Goal: Task Accomplishment & Management: Manage account settings

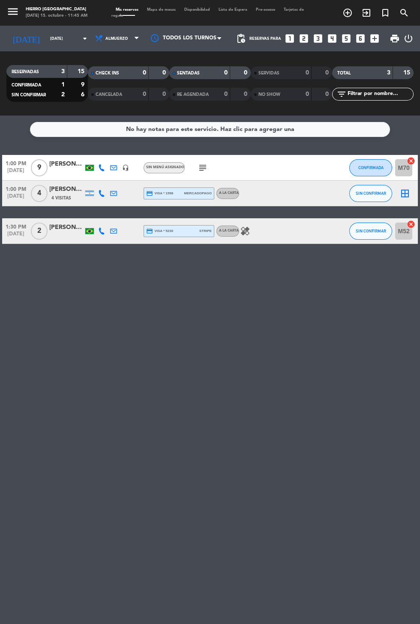
click at [404, 197] on icon "border_all" at bounding box center [405, 193] width 10 height 10
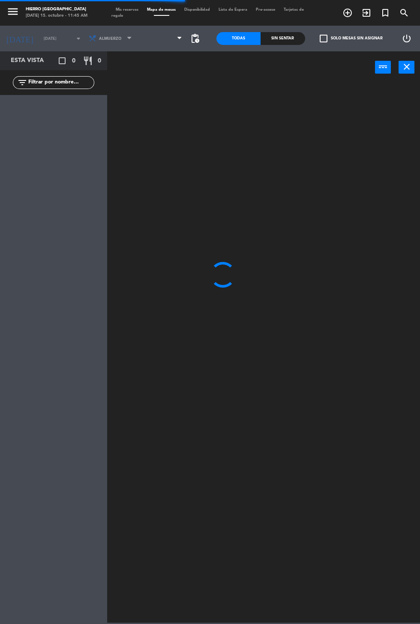
click at [152, 43] on span at bounding box center [161, 38] width 51 height 19
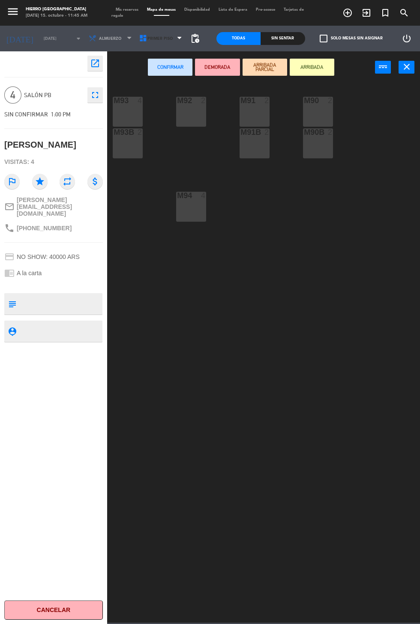
click at [139, 38] on icon at bounding box center [143, 38] width 9 height 9
click at [148, 75] on ng-component "menu Hierro [GEOGRAPHIC_DATA] [DATE] 15. octubre - 11:45 AM Mis reservas Mapa d…" at bounding box center [210, 311] width 420 height 623
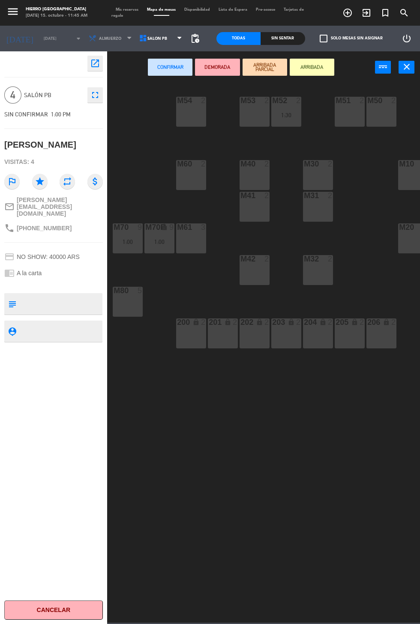
click at [348, 118] on div "M51 2" at bounding box center [349, 112] width 30 height 30
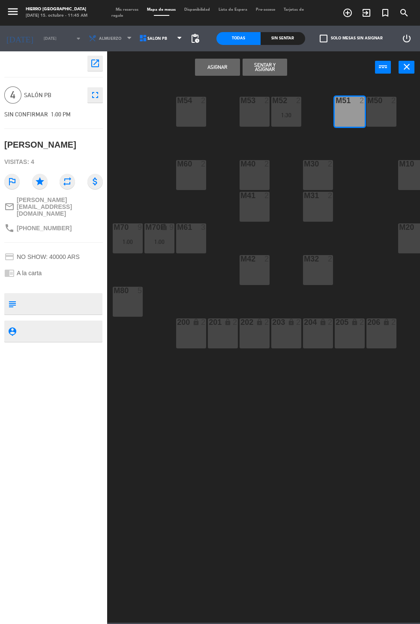
click at [380, 110] on div "M50 2" at bounding box center [381, 112] width 30 height 30
click at [219, 67] on button "Asignar" at bounding box center [217, 67] width 45 height 17
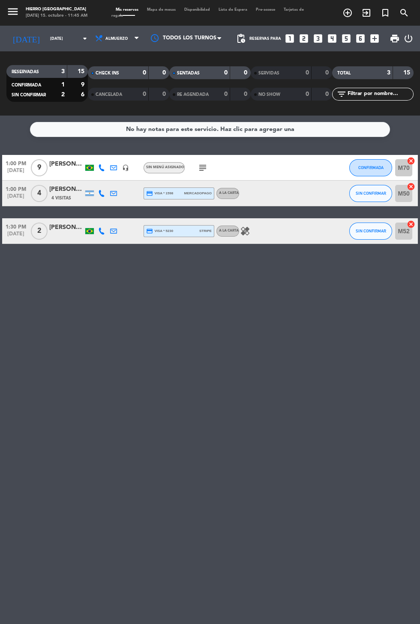
click at [318, 40] on icon "looks_3" at bounding box center [317, 38] width 11 height 11
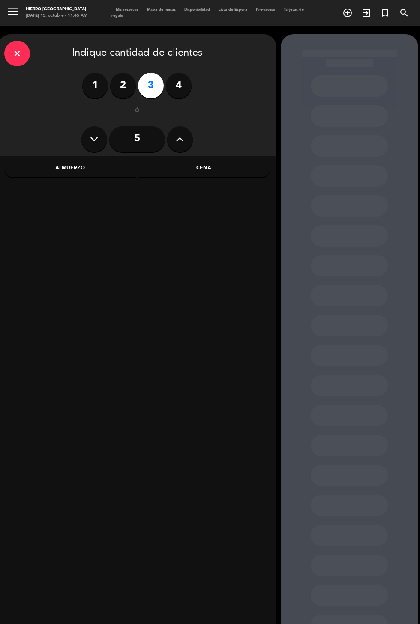
click at [96, 164] on div "Almuerzo" at bounding box center [70, 168] width 132 height 17
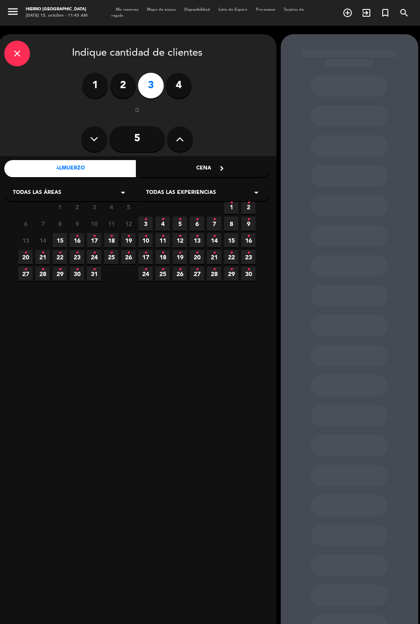
click at [60, 240] on span "15" at bounding box center [60, 240] width 14 height 14
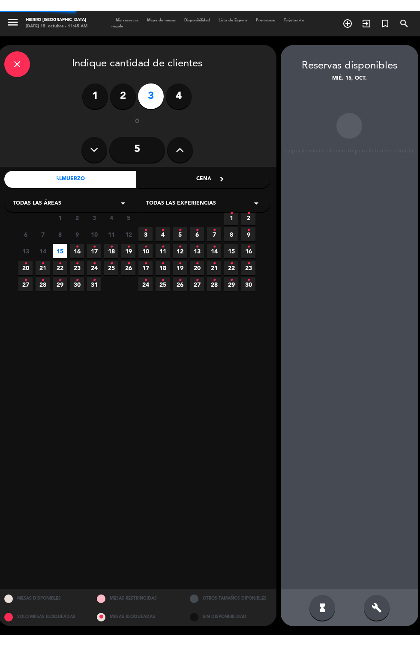
scroll to position [34, 0]
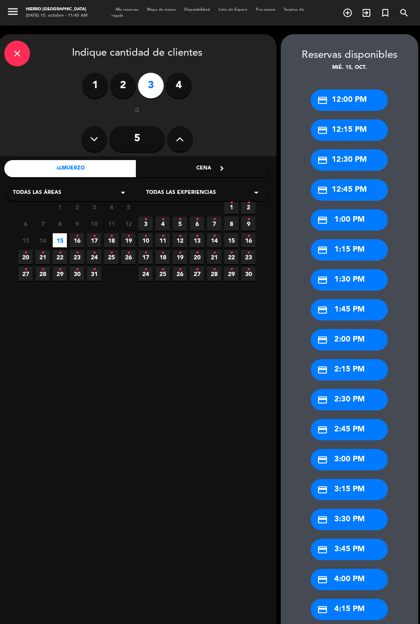
click at [358, 299] on div "credit_card 1:45 PM" at bounding box center [349, 309] width 77 height 21
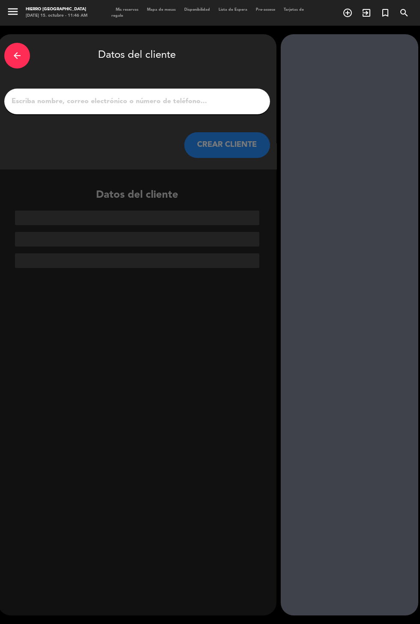
click at [193, 96] on input "1" at bounding box center [137, 102] width 253 height 12
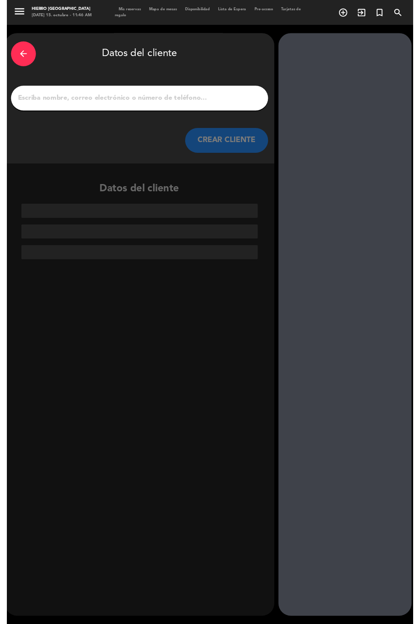
scroll to position [0, 0]
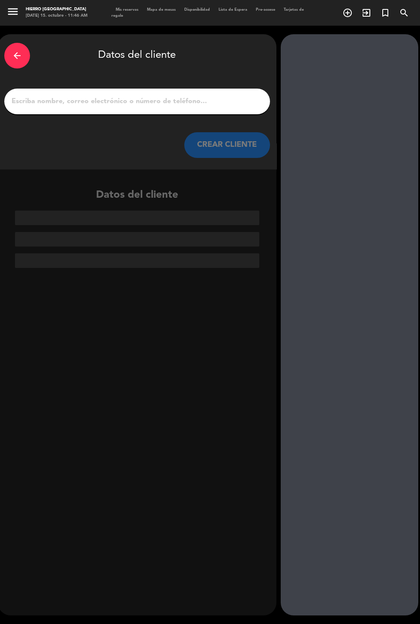
click at [291, 595] on div at bounding box center [349, 325] width 137 height 582
click at [45, 105] on input "1" at bounding box center [137, 102] width 253 height 12
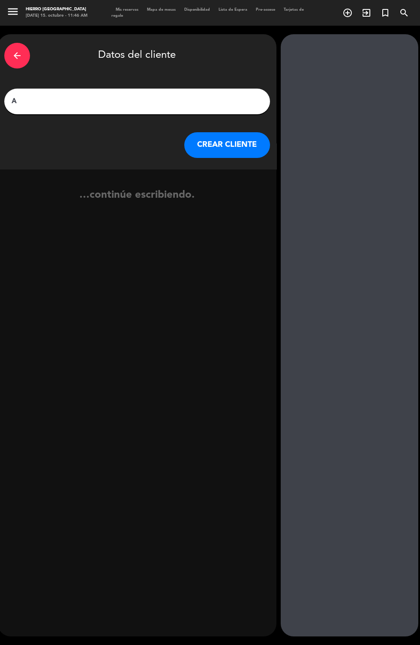
type input "[PERSON_NAME]"
click at [205, 147] on button "CREAR CLIENTE" at bounding box center [227, 145] width 86 height 26
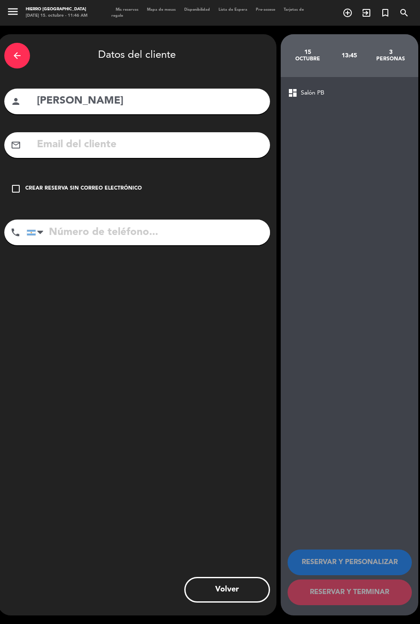
click at [55, 186] on div "Crear reserva sin correo electrónico" at bounding box center [83, 189] width 116 height 9
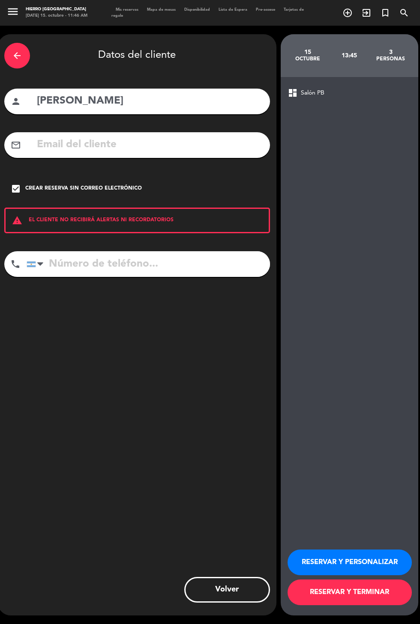
click at [341, 576] on button "RESERVAR Y PERSONALIZAR" at bounding box center [349, 563] width 124 height 26
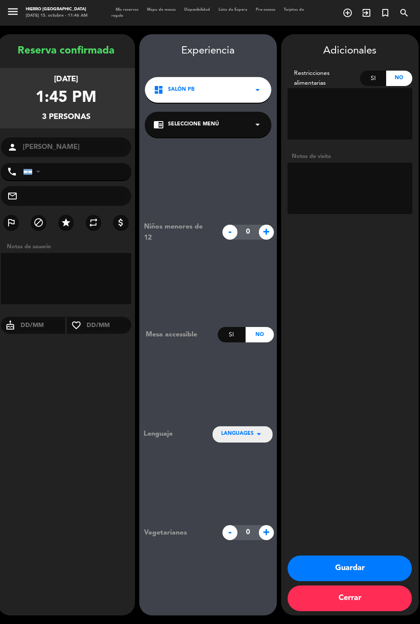
click at [400, 191] on textarea at bounding box center [349, 188] width 125 height 51
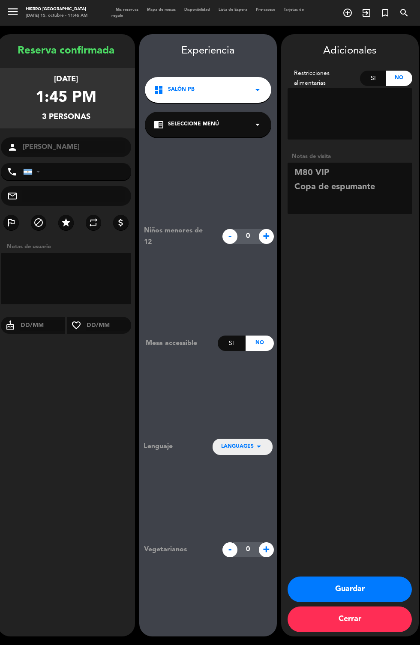
type textarea "M80 VIP Copa de espumante"
click at [379, 367] on div "Adicionales Restricciones alimentarias Si No Notas de visita Guardar Cerrar" at bounding box center [349, 335] width 137 height 603
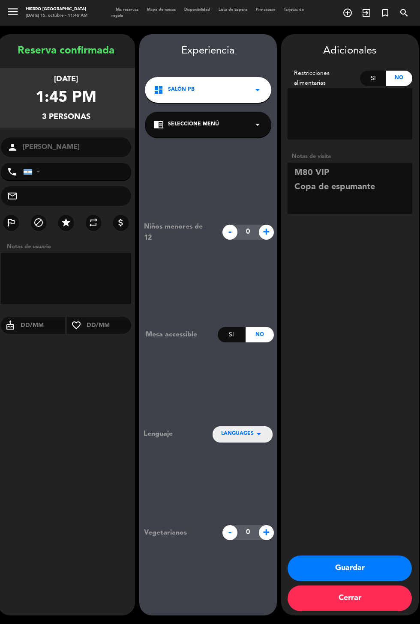
click at [362, 582] on button "Guardar" at bounding box center [349, 569] width 124 height 26
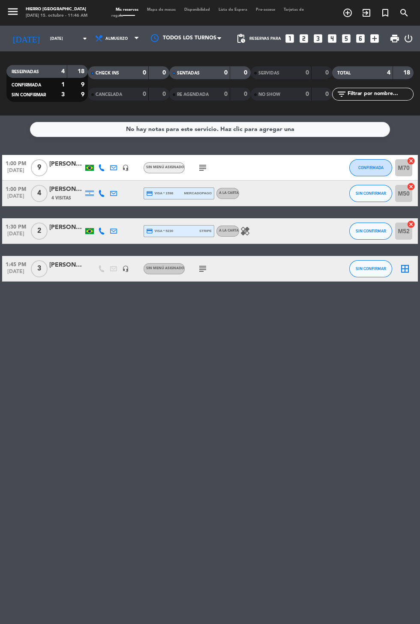
click at [400, 270] on icon "border_all" at bounding box center [405, 269] width 10 height 10
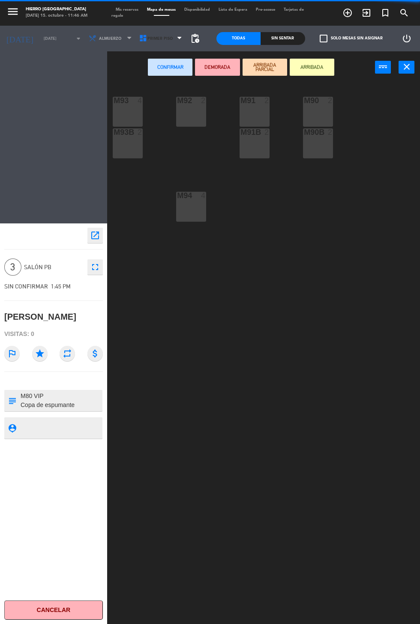
click at [139, 38] on icon at bounding box center [143, 38] width 9 height 9
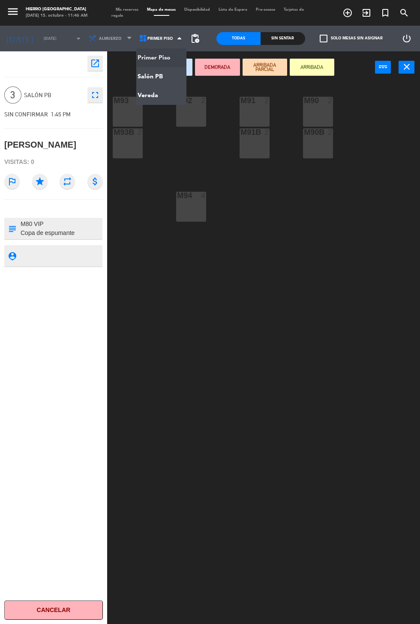
click at [161, 80] on ng-component "menu Hierro [GEOGRAPHIC_DATA] [DATE] 15. octubre - 11:46 AM Mis reservas Mapa d…" at bounding box center [210, 341] width 420 height 683
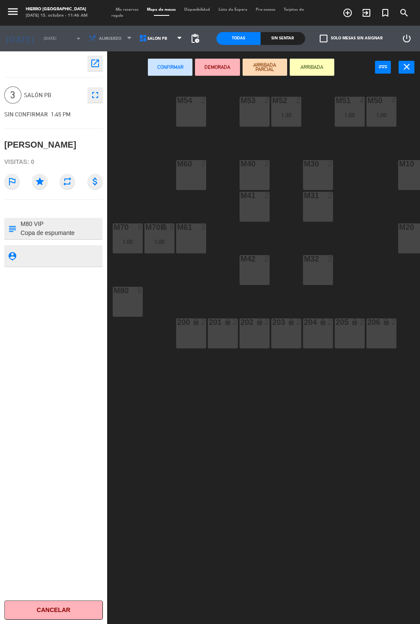
click at [117, 299] on div "M80 5" at bounding box center [128, 302] width 30 height 30
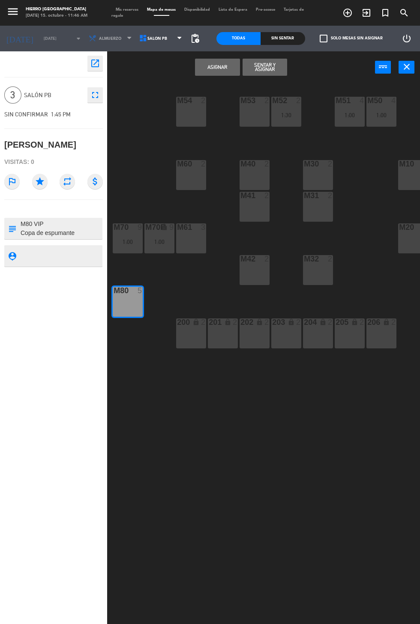
click at [212, 69] on button "Asignar" at bounding box center [217, 67] width 45 height 17
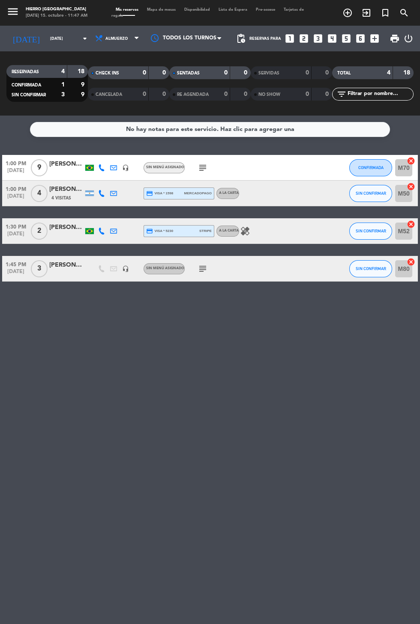
click at [201, 171] on icon "subject" at bounding box center [202, 168] width 10 height 10
click at [206, 268] on icon "subject" at bounding box center [202, 269] width 10 height 10
click at [369, 488] on div "No hay notas para este servicio. Haz clic para agregar una 1:00 PM [DATE] 9 [PE…" at bounding box center [210, 370] width 420 height 509
click at [53, 40] on input "[DATE]" at bounding box center [73, 38] width 54 height 13
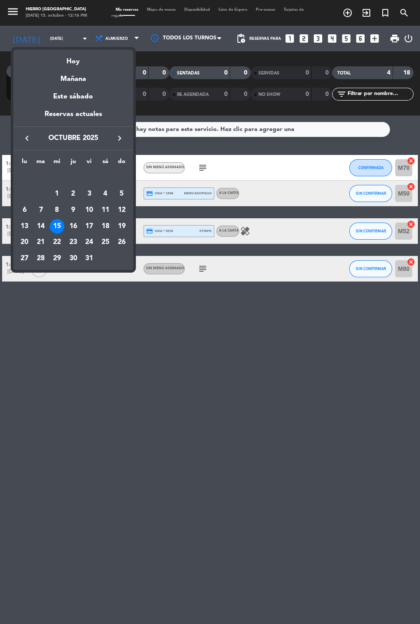
click at [57, 241] on div "22" at bounding box center [57, 243] width 15 height 15
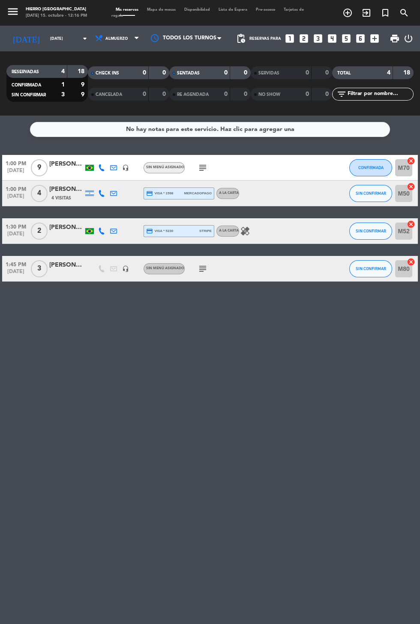
type input "[DATE]"
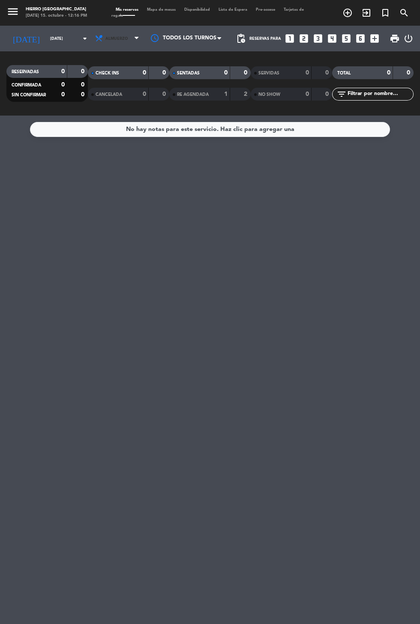
click at [116, 46] on span "Almuerzo" at bounding box center [117, 38] width 51 height 19
click at [119, 101] on div "menu Hierro [GEOGRAPHIC_DATA] [DATE] 15. octubre - 12:16 PM Mis reservas Mapa d…" at bounding box center [210, 58] width 420 height 116
click at [163, 10] on span "Mapa de mesas" at bounding box center [161, 10] width 37 height 4
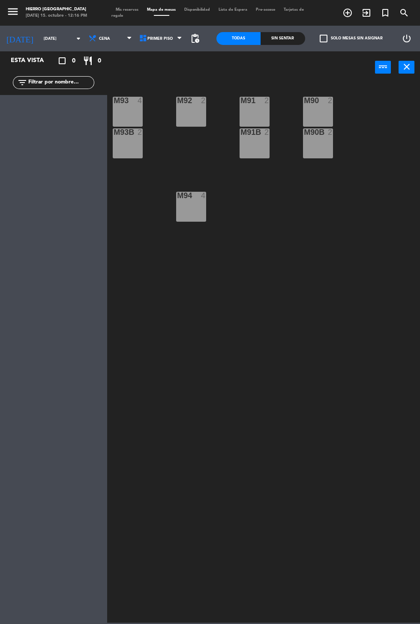
click at [143, 101] on div "4" at bounding box center [139, 101] width 5 height 8
click at [130, 145] on div "M93B 2" at bounding box center [128, 143] width 30 height 30
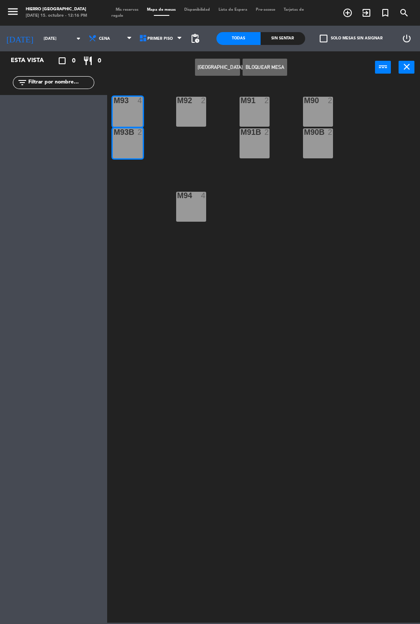
click at [194, 116] on div "M92 2" at bounding box center [191, 112] width 30 height 30
click at [196, 210] on div "M94 4" at bounding box center [191, 207] width 30 height 30
click at [251, 119] on div "M91 2" at bounding box center [254, 112] width 30 height 30
click at [135, 108] on div "M93 4" at bounding box center [128, 112] width 30 height 30
click at [130, 147] on div "M93B 2" at bounding box center [128, 143] width 30 height 30
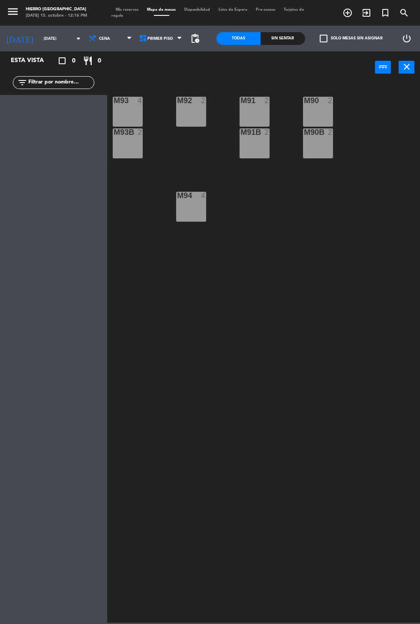
click at [327, 155] on div "M90B 2" at bounding box center [318, 143] width 30 height 30
click at [267, 118] on div "M91 2" at bounding box center [254, 112] width 30 height 30
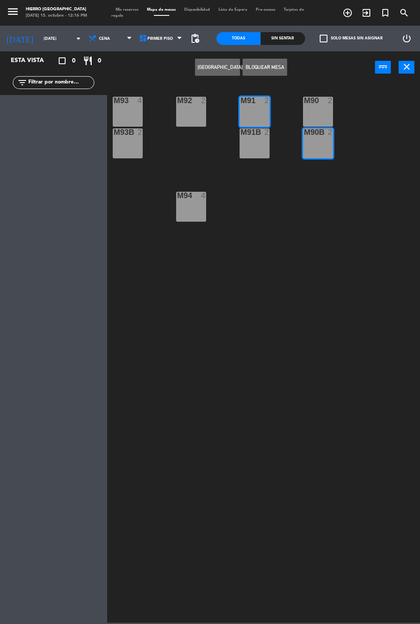
click at [253, 112] on div "M91 2" at bounding box center [254, 112] width 30 height 30
click at [325, 113] on div "M90 2" at bounding box center [318, 112] width 30 height 30
click at [263, 64] on button "Bloquear Mesa" at bounding box center [264, 67] width 45 height 17
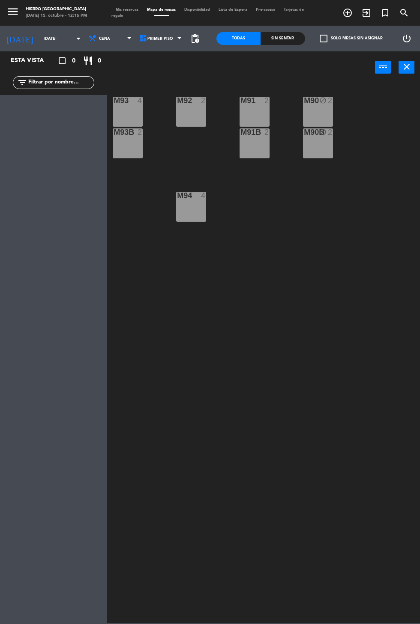
click at [262, 102] on div "2" at bounding box center [269, 101] width 14 height 8
click at [256, 156] on div "M91B 2" at bounding box center [254, 143] width 30 height 30
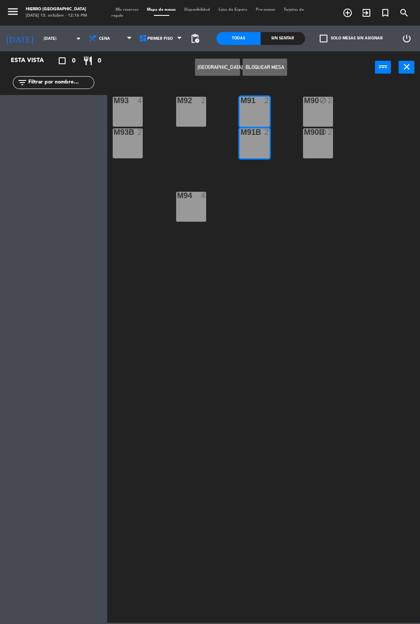
click at [273, 67] on button "Bloquear Mesa" at bounding box center [264, 67] width 45 height 17
click at [208, 101] on div "2" at bounding box center [205, 101] width 14 height 8
click at [265, 71] on button "Bloquear Mesa" at bounding box center [264, 67] width 45 height 17
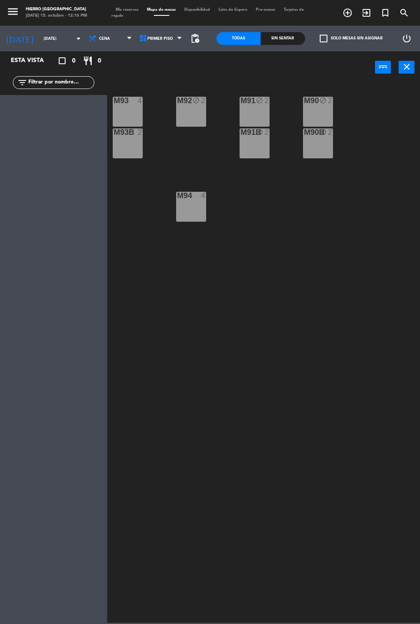
click at [140, 101] on div "4" at bounding box center [139, 101] width 5 height 8
click at [136, 150] on div "M93B 2" at bounding box center [128, 143] width 30 height 30
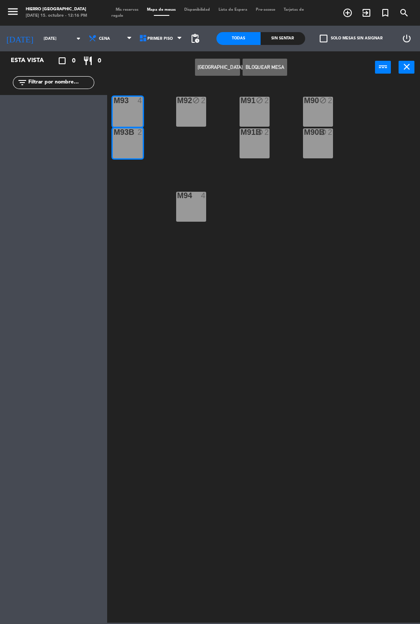
click at [268, 72] on button "Bloquear Mesa" at bounding box center [264, 67] width 45 height 17
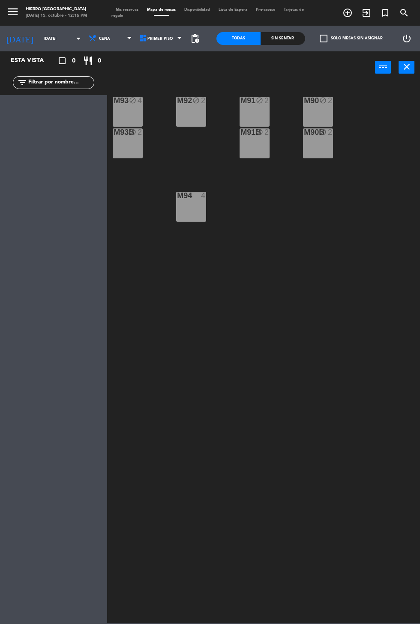
click at [194, 206] on div "M94 4" at bounding box center [191, 207] width 30 height 30
click at [276, 66] on button "Bloquear Mesa" at bounding box center [264, 67] width 45 height 17
click at [130, 7] on div "Mis reservas Mapa de mesas Disponibilidad Lista de Espera Pre-acceso Tarjetas d…" at bounding box center [209, 13] width 197 height 12
click at [119, 9] on span "Mis reservas" at bounding box center [126, 10] width 31 height 4
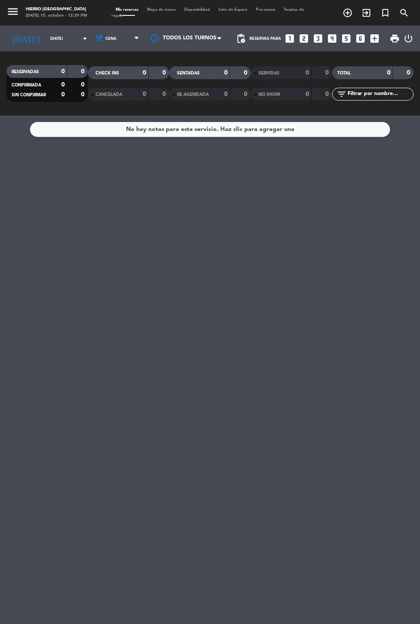
click at [54, 35] on input "[DATE]" at bounding box center [73, 38] width 54 height 13
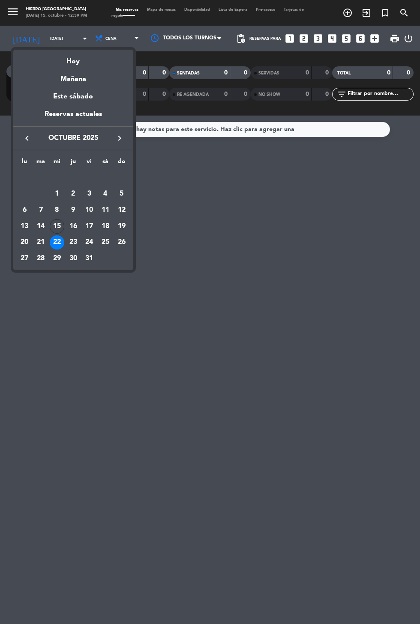
click at [69, 59] on div "Hoy" at bounding box center [73, 59] width 120 height 18
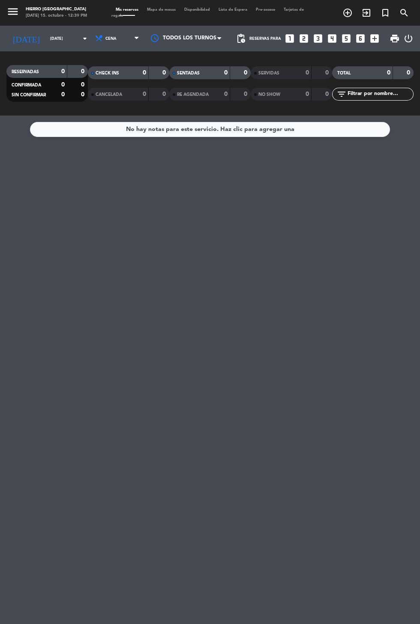
type input "[DATE]"
click at [105, 34] on span "Cena" at bounding box center [117, 38] width 51 height 19
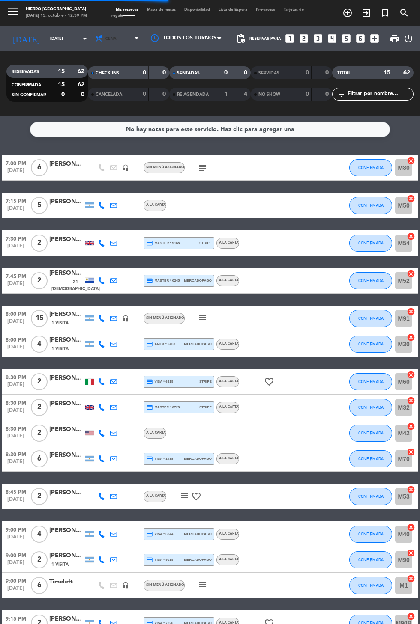
click at [95, 36] on icon at bounding box center [99, 38] width 9 height 9
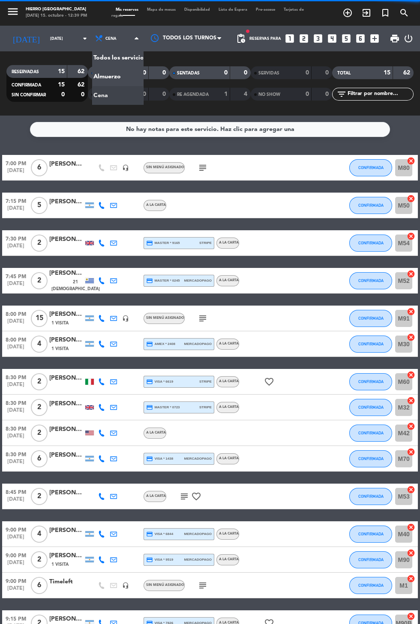
click at [96, 77] on div "menu Hierro [GEOGRAPHIC_DATA] [DATE] 15. octubre - 12:39 PM Mis reservas Mapa d…" at bounding box center [210, 58] width 420 height 116
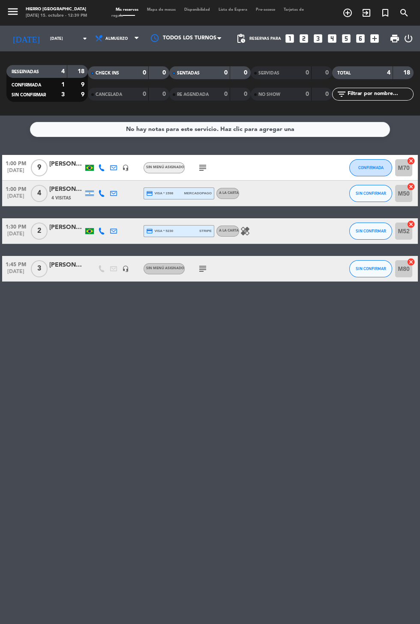
click at [140, 10] on span "Mis reservas" at bounding box center [126, 10] width 31 height 4
click at [150, 9] on span "Mapa de mesas" at bounding box center [161, 10] width 37 height 4
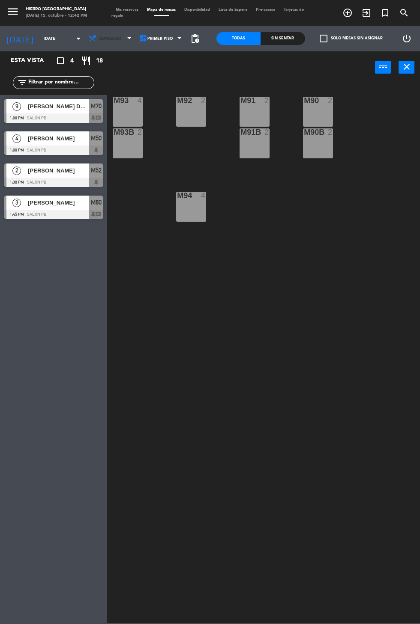
click at [130, 39] on span at bounding box center [131, 39] width 9 height 8
click at [142, 46] on span "Primer Piso" at bounding box center [161, 38] width 51 height 19
click at [138, 76] on ng-component "menu Hierro [GEOGRAPHIC_DATA] [DATE] 15. octubre - 12:42 PM Mis reservas Mapa d…" at bounding box center [210, 311] width 420 height 623
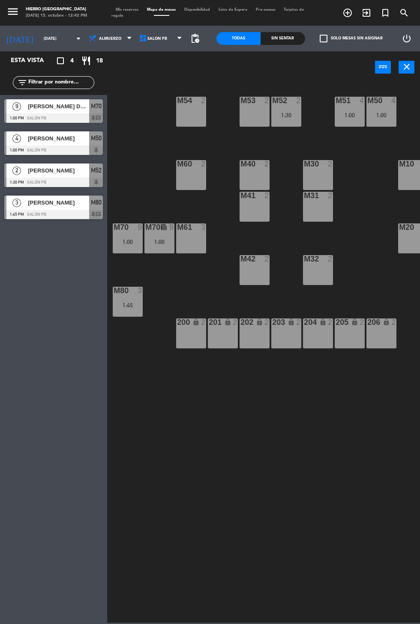
click at [140, 40] on icon at bounding box center [143, 38] width 9 height 9
click at [143, 102] on ng-component "menu Hierro [GEOGRAPHIC_DATA] [DATE] 15. octubre - 12:42 PM Mis reservas Mapa d…" at bounding box center [210, 311] width 420 height 623
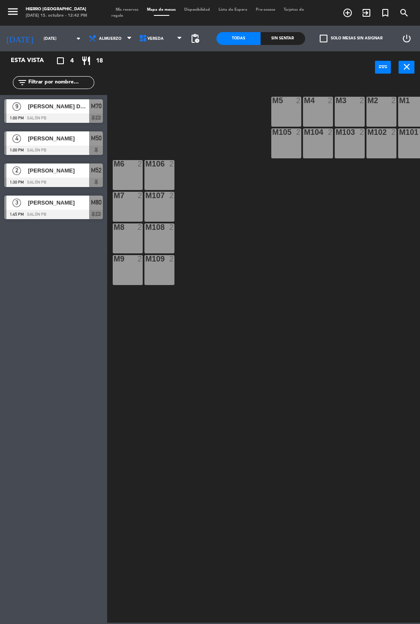
click at [129, 233] on div "M8 2" at bounding box center [128, 239] width 30 height 30
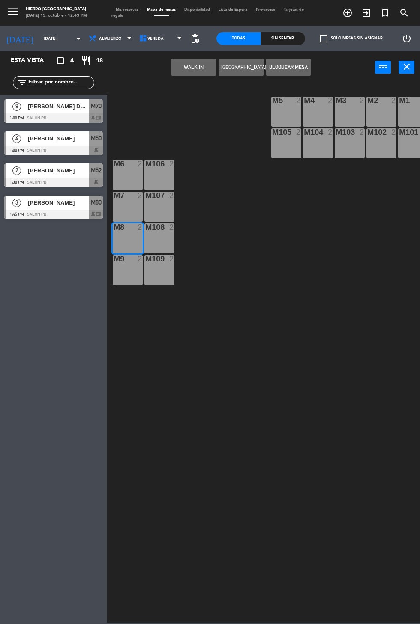
click at [182, 68] on button "WALK IN" at bounding box center [193, 67] width 45 height 17
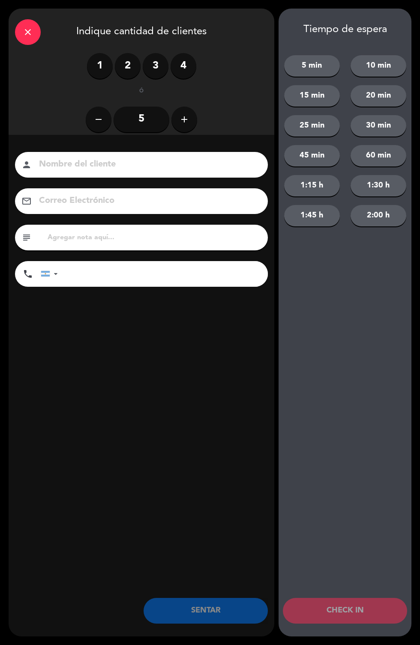
click at [125, 67] on label "2" at bounding box center [128, 66] width 26 height 26
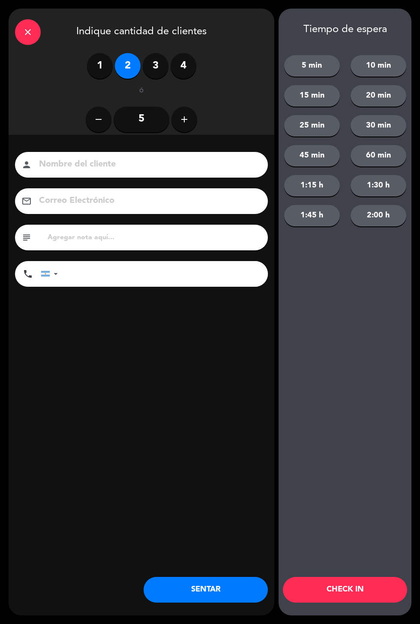
click at [187, 596] on button "SENTAR" at bounding box center [205, 590] width 124 height 26
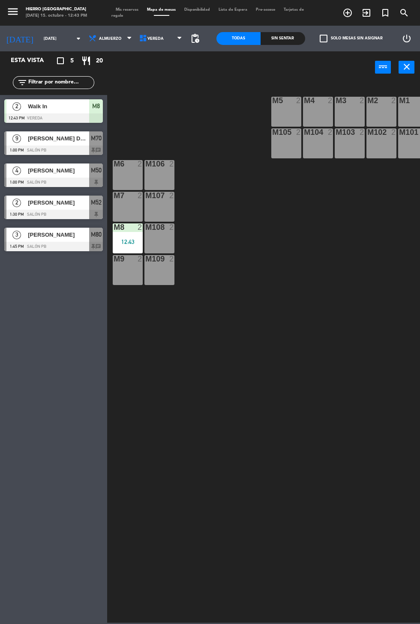
click at [125, 218] on div "M7 2" at bounding box center [128, 207] width 30 height 30
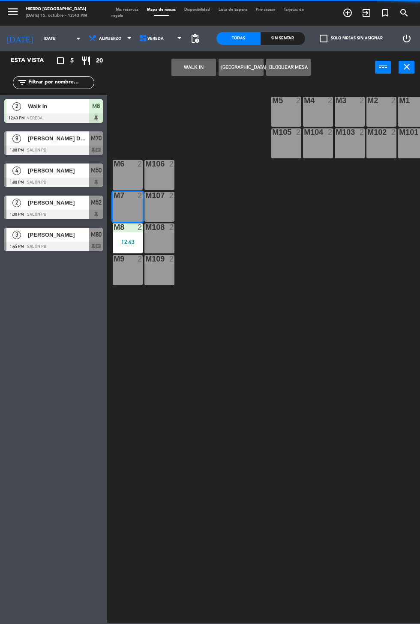
click at [180, 72] on button "WALK IN" at bounding box center [193, 67] width 45 height 17
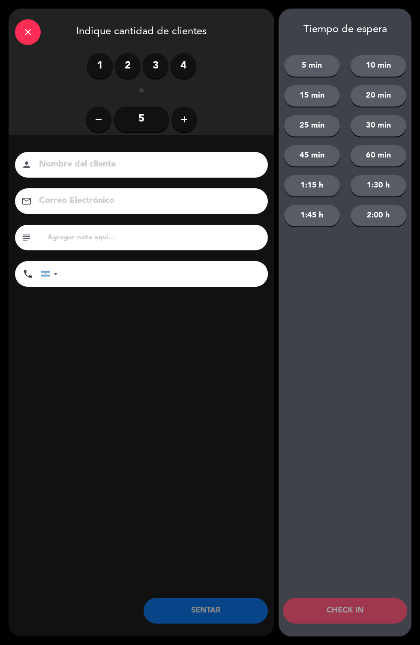
click at [97, 64] on label "1" at bounding box center [100, 66] width 26 height 26
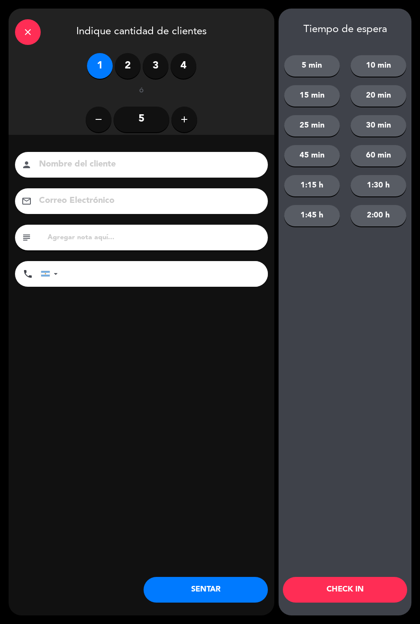
click at [200, 590] on button "SENTAR" at bounding box center [205, 590] width 124 height 26
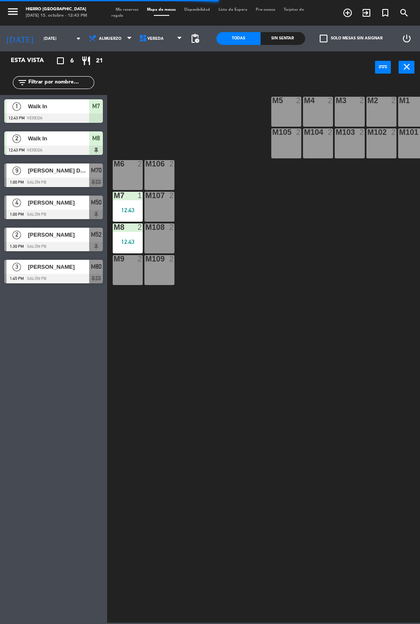
click at [410, 108] on div "M1 2" at bounding box center [413, 112] width 30 height 30
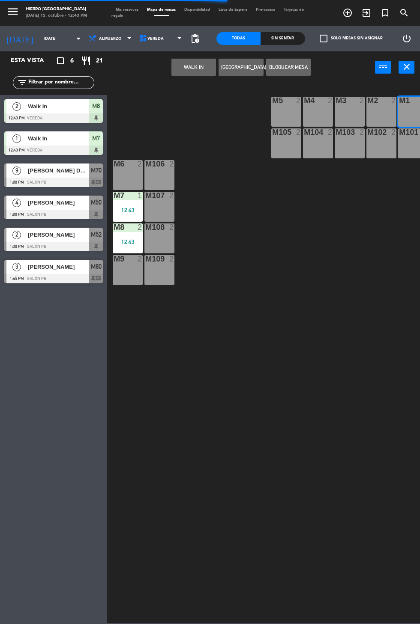
click at [402, 155] on div "M101 2" at bounding box center [413, 143] width 30 height 30
click at [189, 67] on button "WALK IN" at bounding box center [193, 67] width 45 height 17
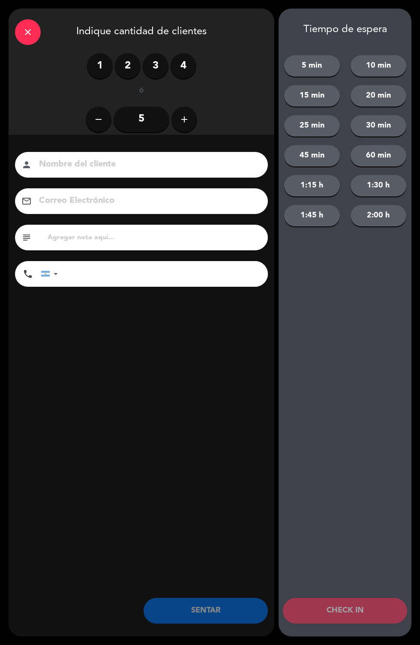
click at [182, 68] on label "4" at bounding box center [183, 66] width 26 height 26
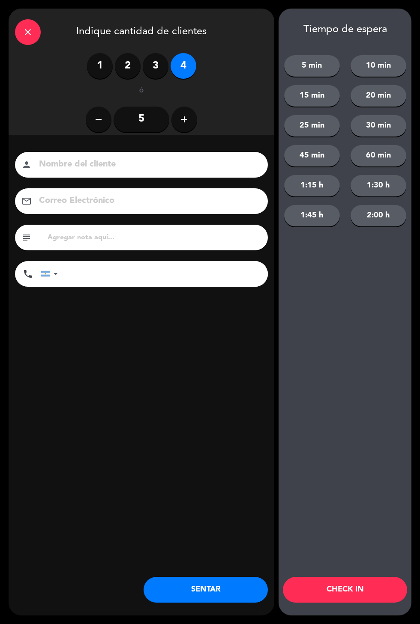
click at [182, 600] on button "SENTAR" at bounding box center [205, 590] width 124 height 26
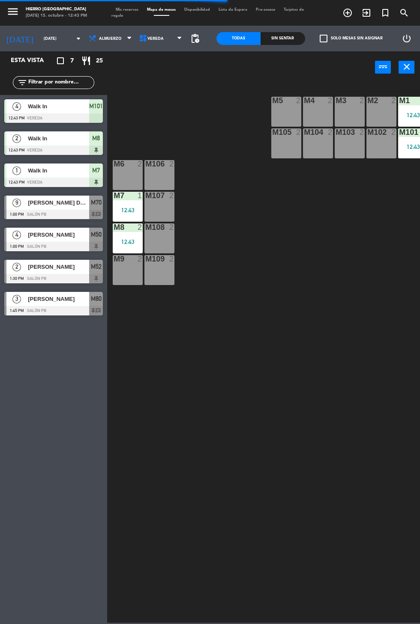
click at [126, 9] on span "Mis reservas" at bounding box center [126, 10] width 31 height 4
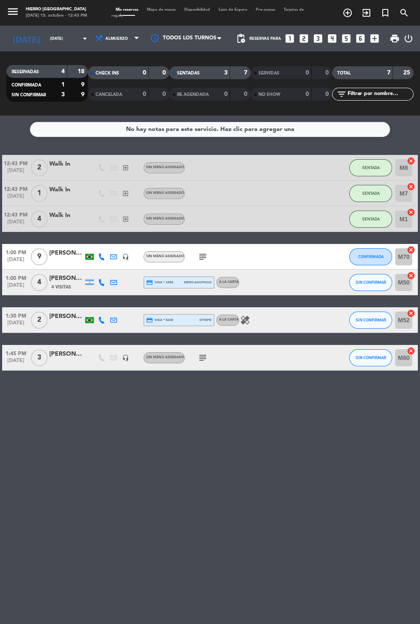
click at [199, 255] on icon "subject" at bounding box center [202, 257] width 10 height 10
click at [263, 444] on div "No hay notas para este servicio. Haz clic para agregar una 12:43 PM [DATE] 2 Wa…" at bounding box center [210, 370] width 420 height 509
